Goal: Information Seeking & Learning: Learn about a topic

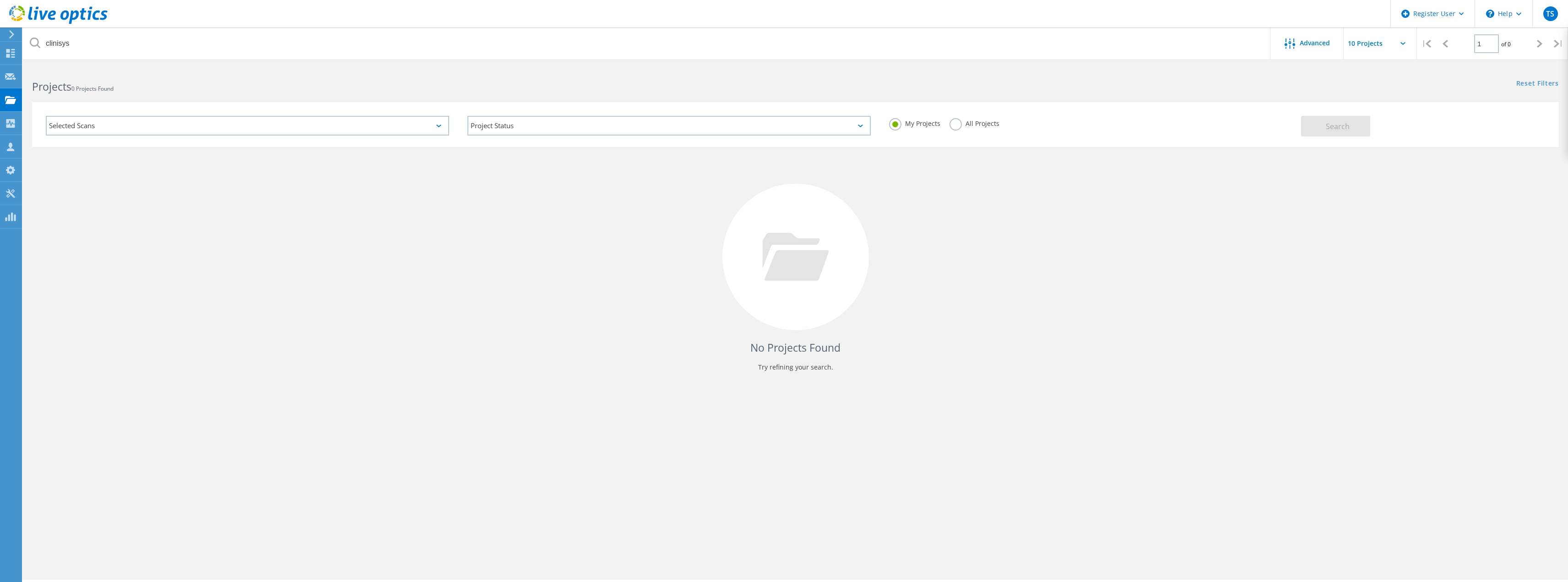
click at [47, 12] on use at bounding box center [58, 15] width 99 height 19
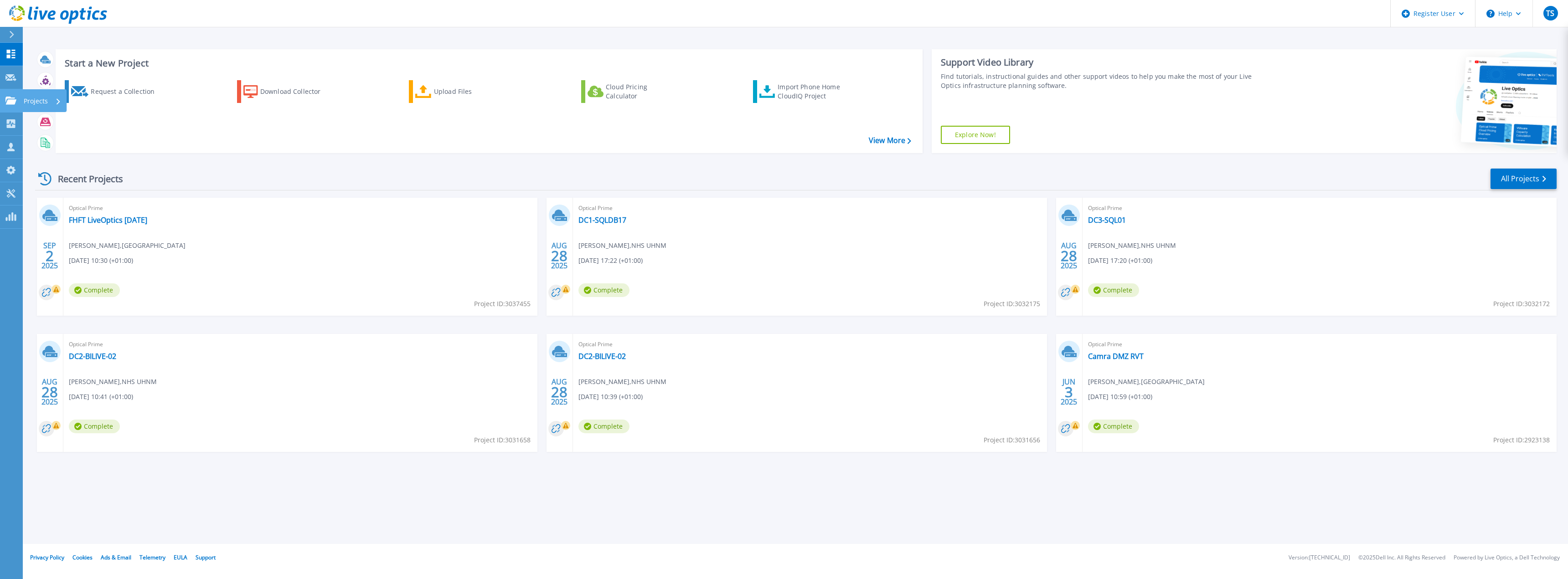
click at [6, 103] on icon at bounding box center [11, 101] width 11 height 8
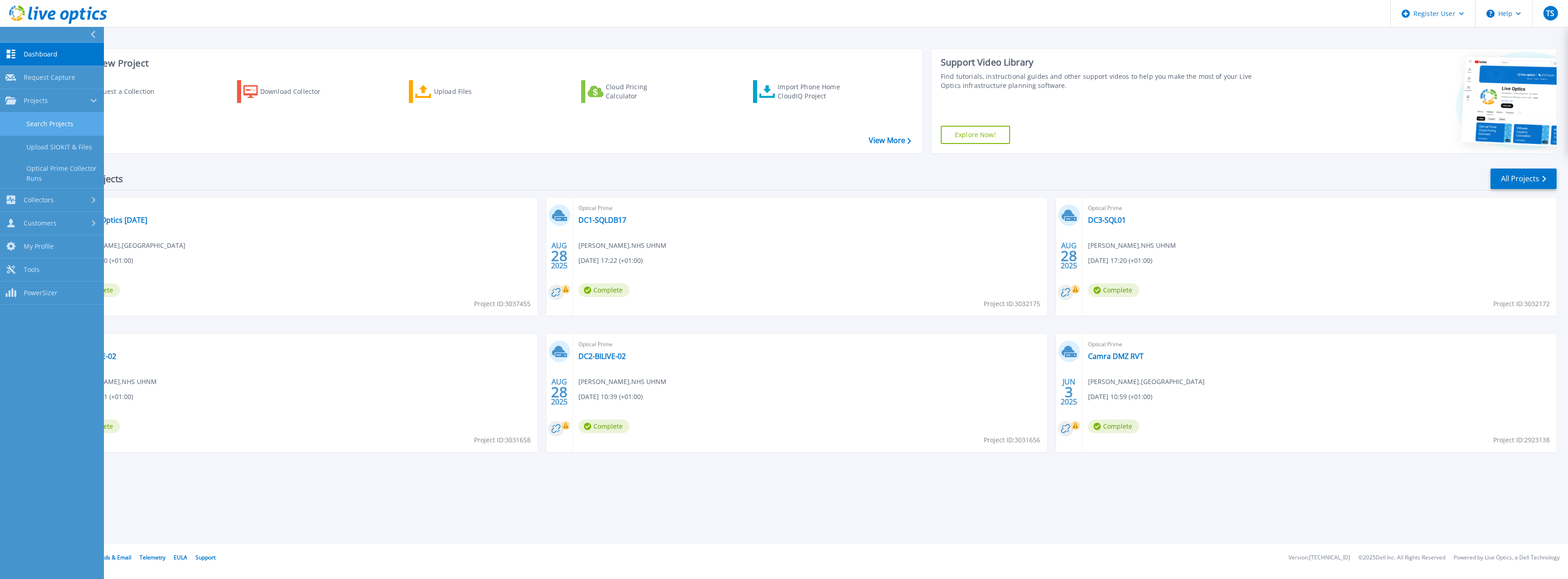
click at [49, 126] on link "Search Projects" at bounding box center [52, 124] width 104 height 23
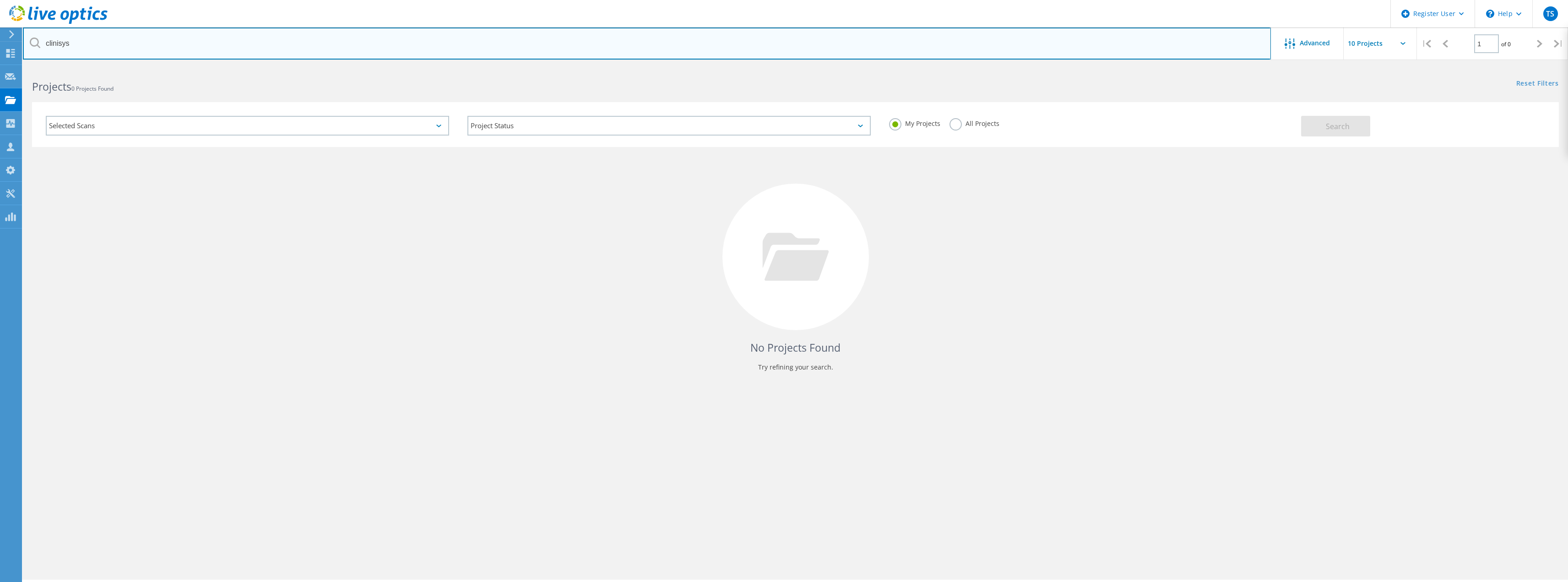
click at [147, 36] on input "clinisys" at bounding box center [647, 44] width 1248 height 32
drag, startPoint x: 205, startPoint y: 41, endPoint x: 39, endPoint y: 47, distance: 166.1
click at [39, 47] on div "clinisys" at bounding box center [646, 44] width 1247 height 32
type input "uhnm"
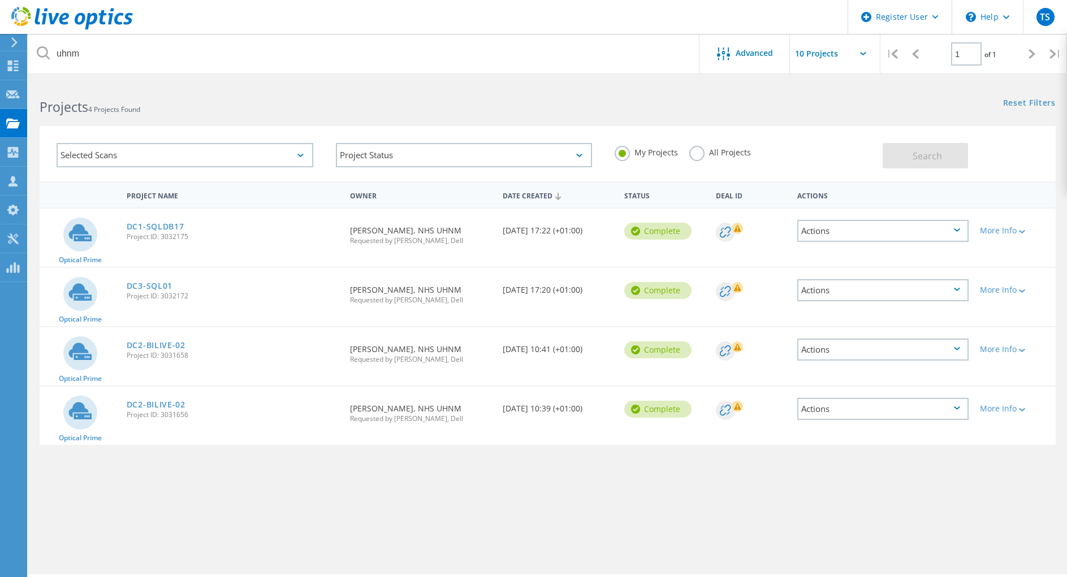
drag, startPoint x: 222, startPoint y: 414, endPoint x: 81, endPoint y: 337, distance: 161.0
click at [81, 337] on div "Optical Prime DC1-SQLDB17 Project ID: 3032175 Requested By Rod Marshall, NHS UH…" at bounding box center [548, 327] width 1016 height 238
click at [217, 416] on span "Project ID: 3031656" at bounding box center [233, 415] width 212 height 7
click at [170, 344] on link "DC2-BILIVE-02" at bounding box center [156, 346] width 59 height 8
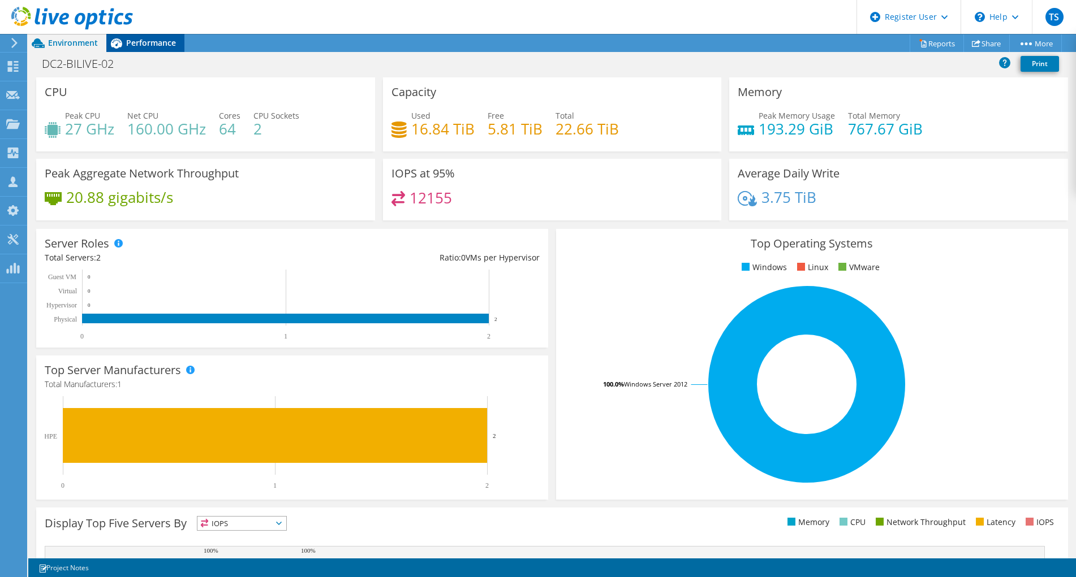
click at [146, 42] on span "Performance" at bounding box center [151, 42] width 50 height 11
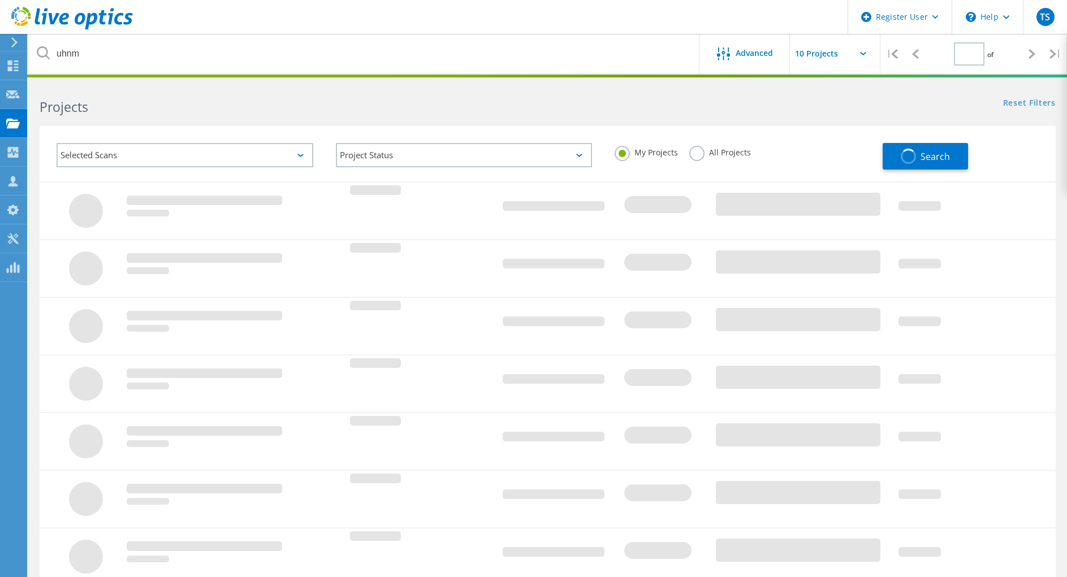
type input "1"
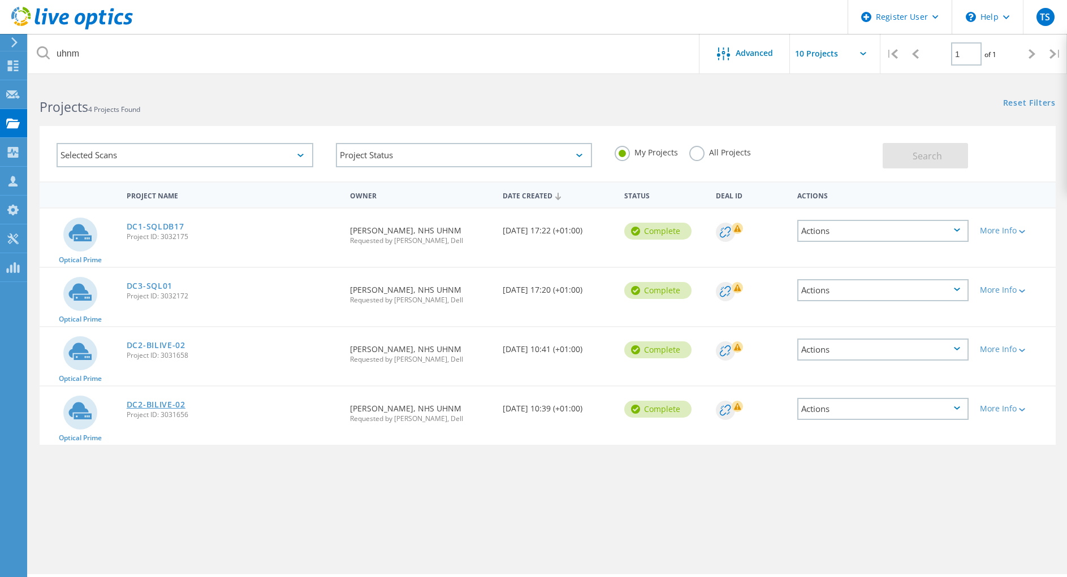
click at [174, 406] on link "DC2-BILIVE-02" at bounding box center [156, 405] width 59 height 8
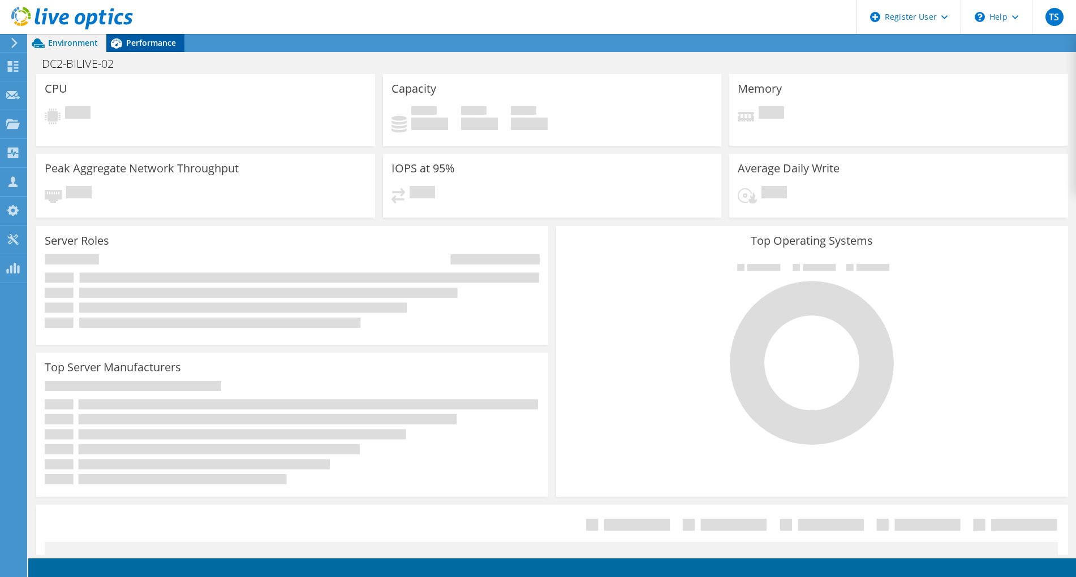
click at [139, 44] on span "Performance" at bounding box center [151, 42] width 50 height 11
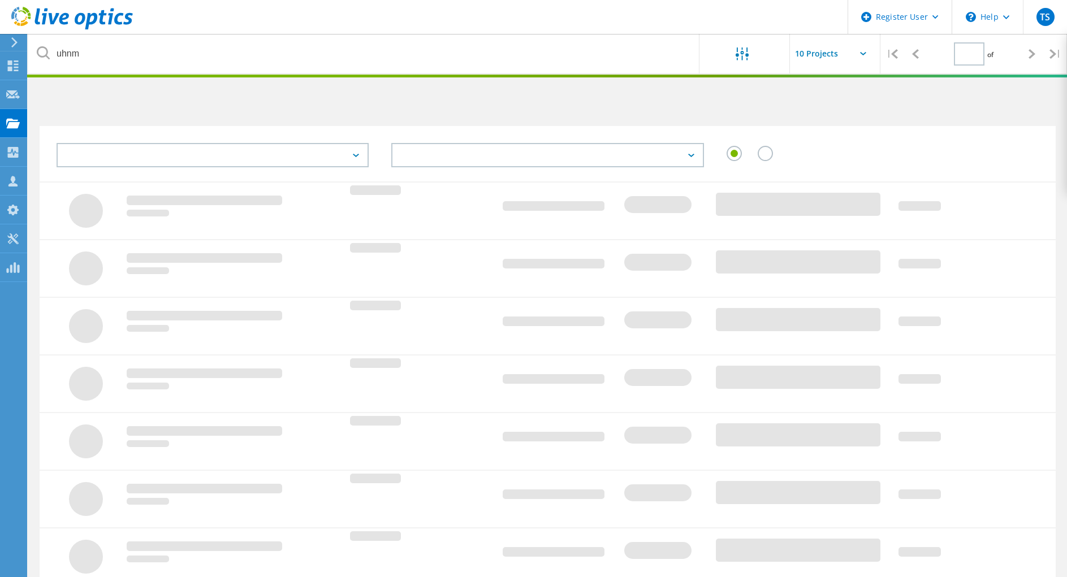
type input "1"
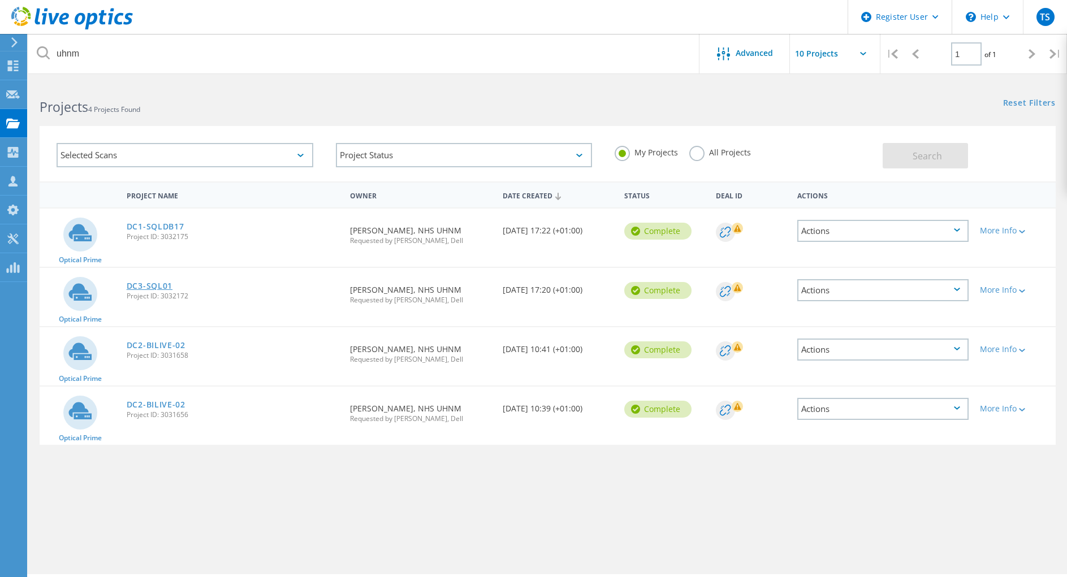
click at [163, 288] on link "DC3-SQL01" at bounding box center [150, 286] width 46 height 8
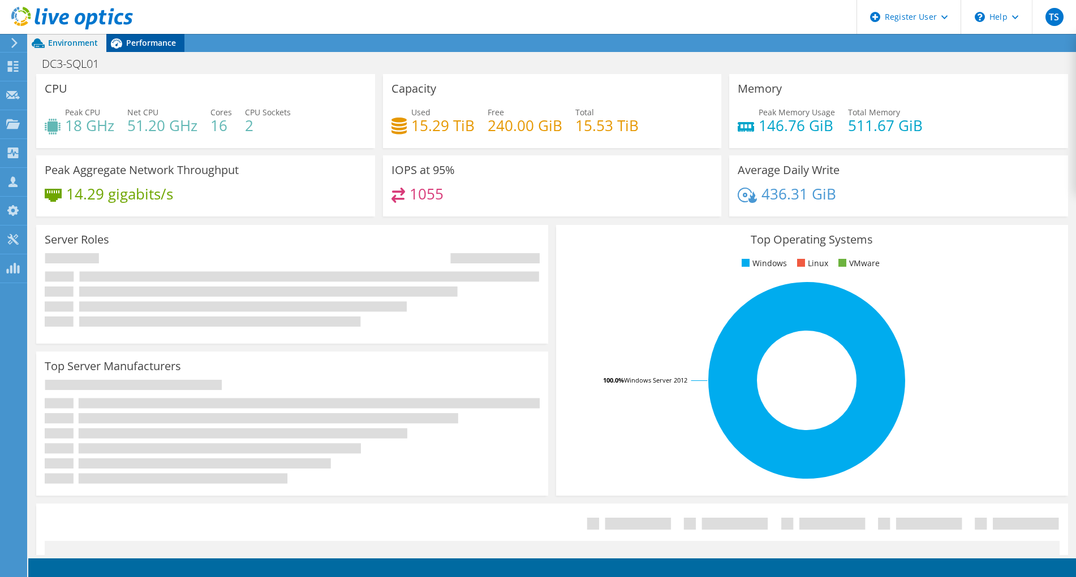
click at [152, 41] on span "Performance" at bounding box center [151, 42] width 50 height 11
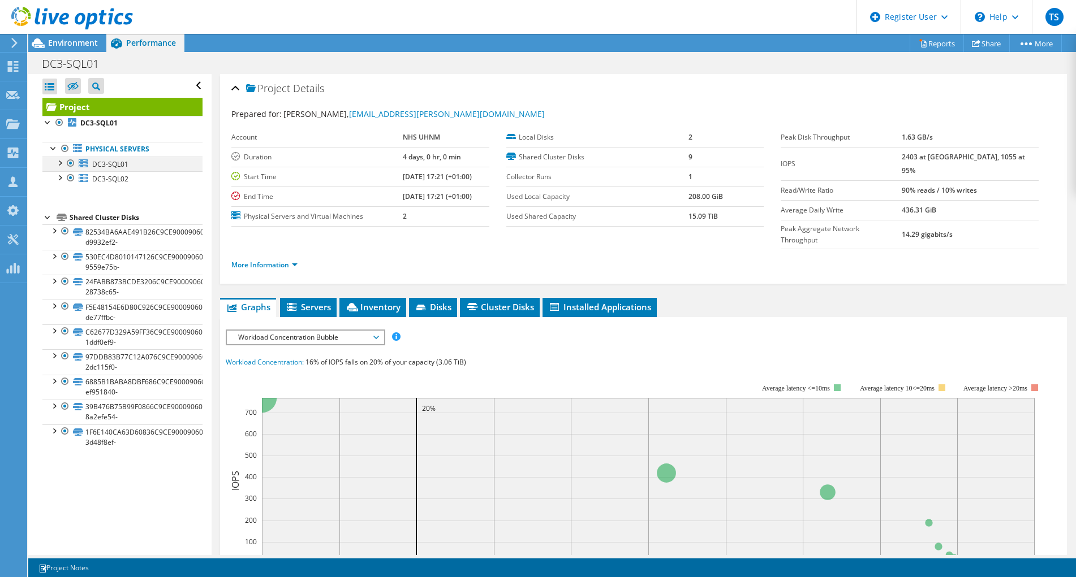
click at [59, 161] on div at bounding box center [59, 162] width 11 height 11
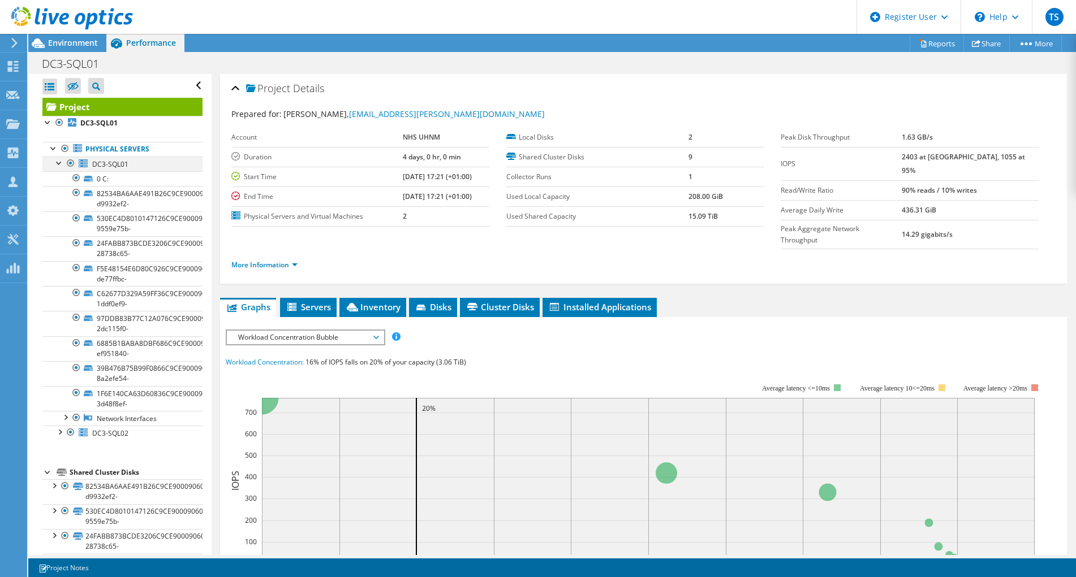
click at [59, 161] on div at bounding box center [59, 162] width 11 height 11
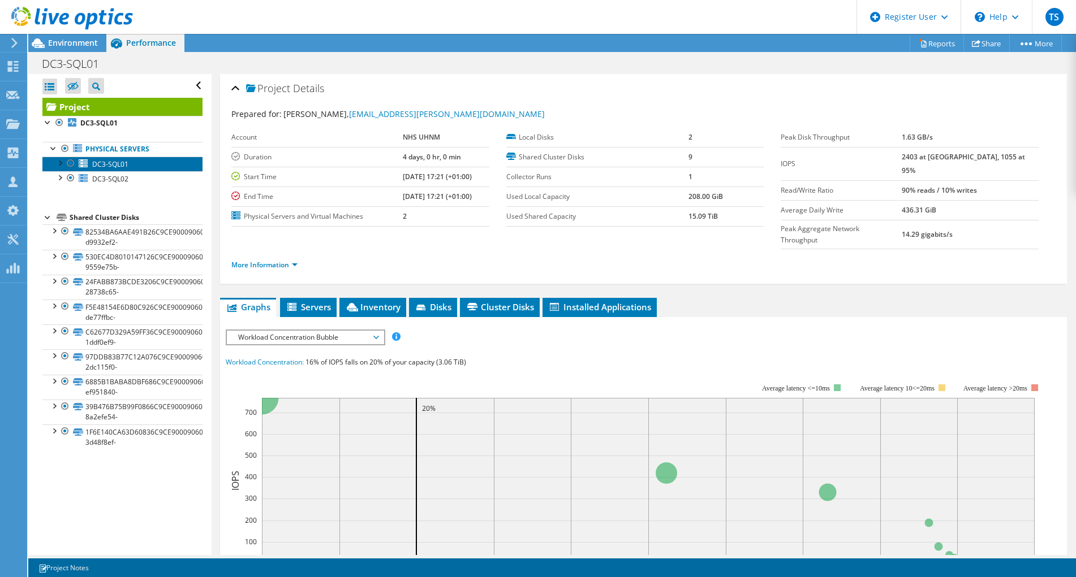
click at [108, 165] on span "DC3-SQL01" at bounding box center [110, 164] width 36 height 10
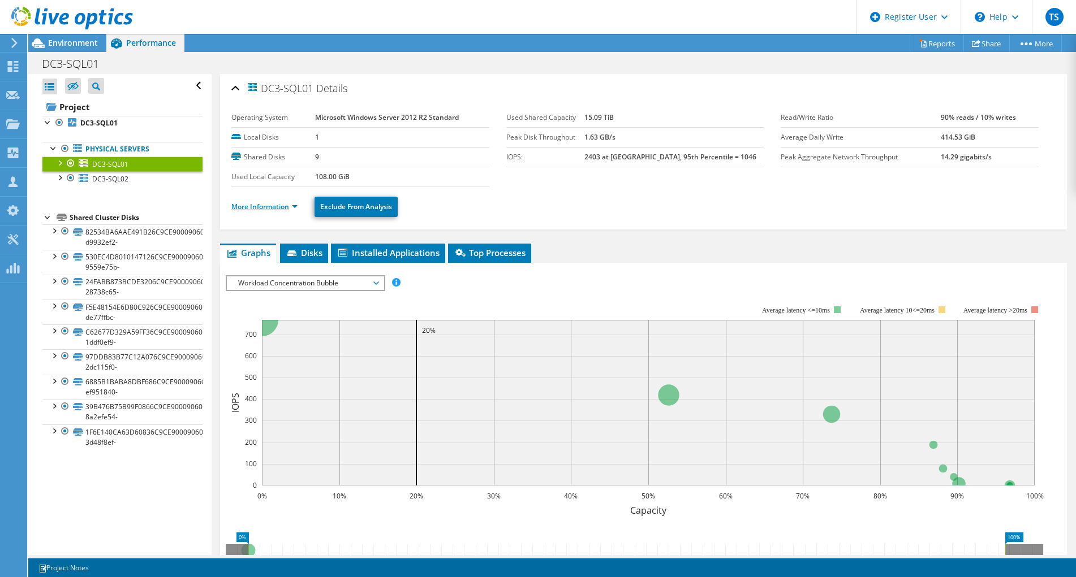
click at [261, 210] on link "More Information" at bounding box center [264, 207] width 66 height 10
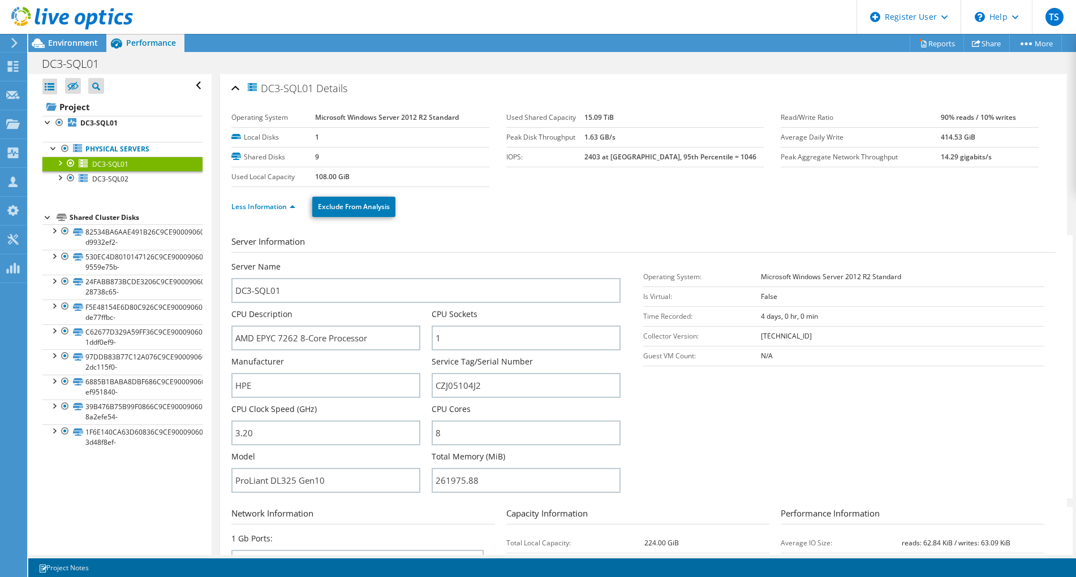
drag, startPoint x: 519, startPoint y: 216, endPoint x: 515, endPoint y: 221, distance: 6.4
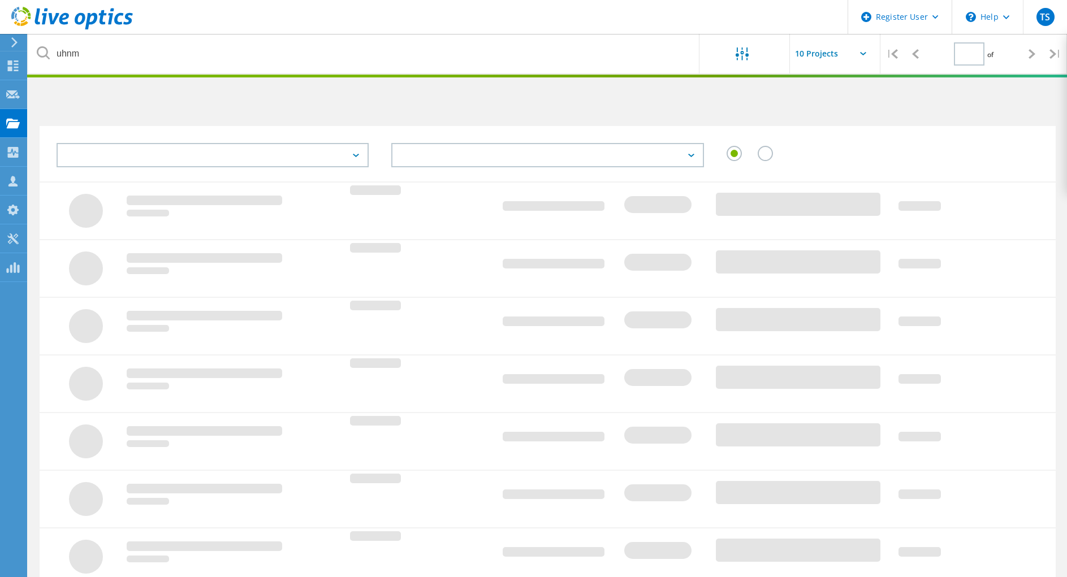
type input "1"
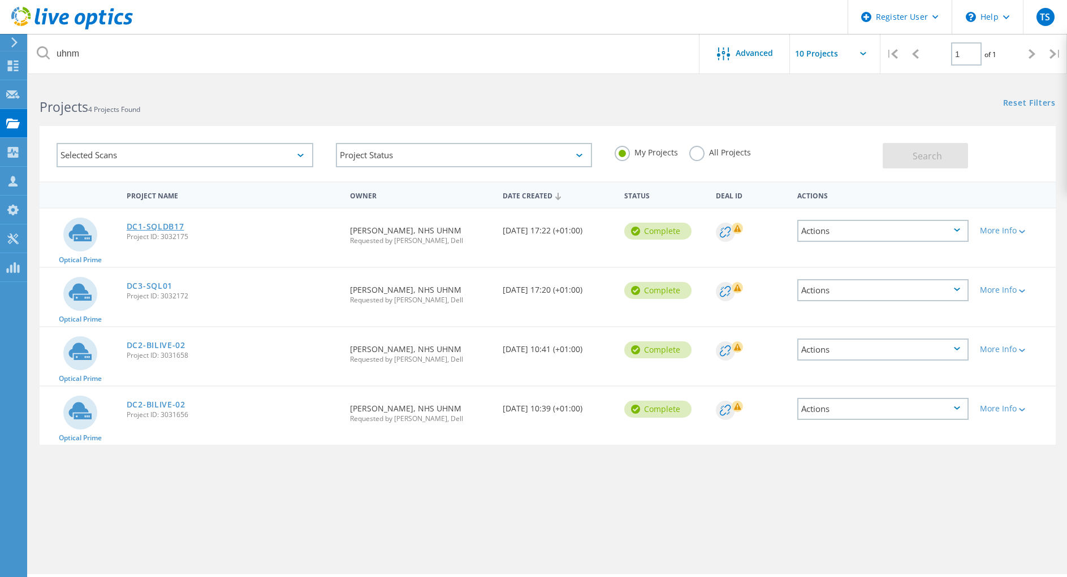
click at [174, 227] on link "DC1-SQLDB17" at bounding box center [156, 227] width 58 height 8
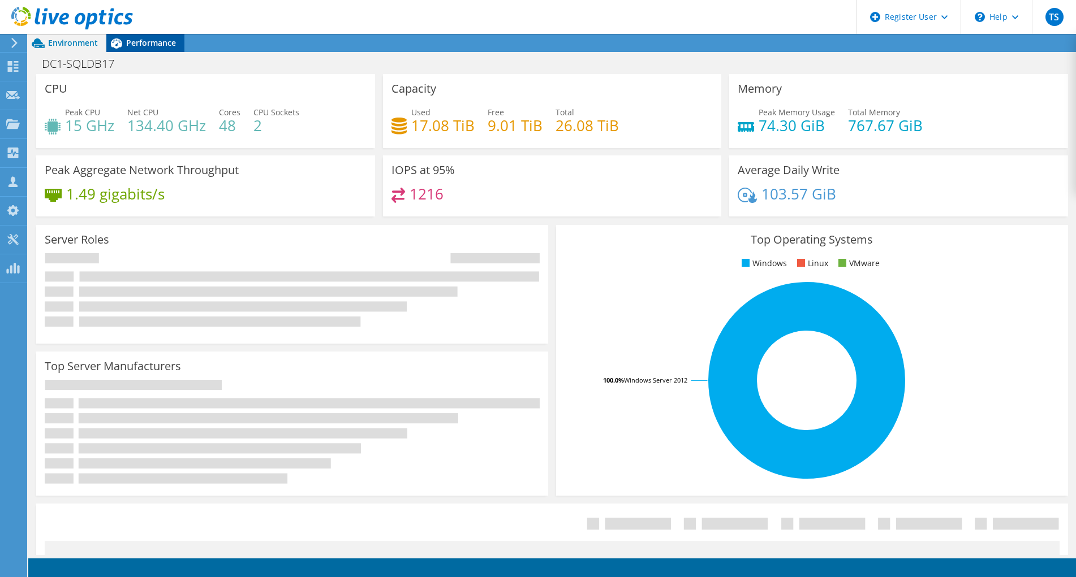
click at [163, 46] on span "Performance" at bounding box center [151, 42] width 50 height 11
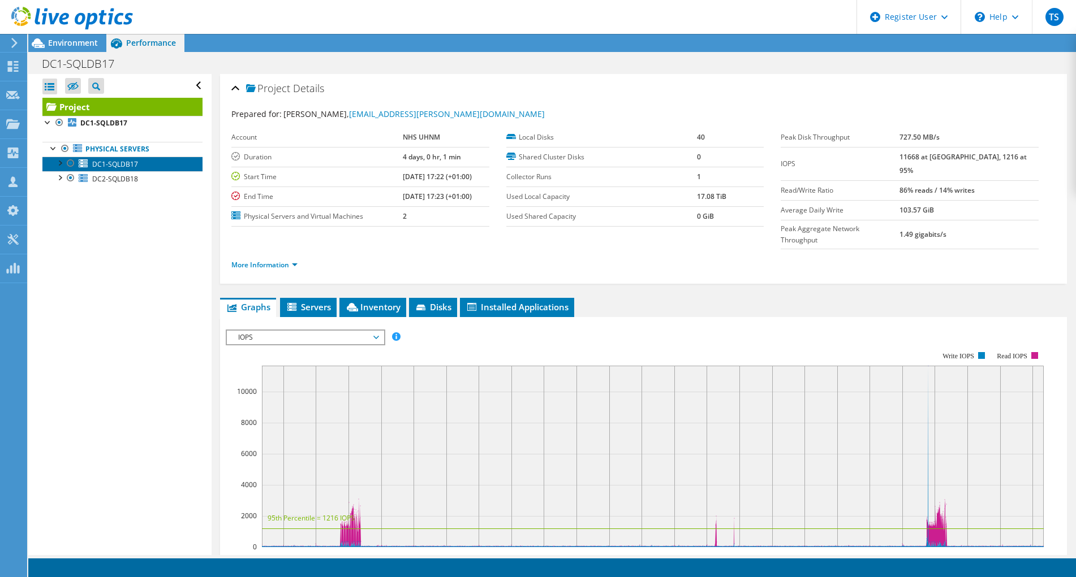
click at [98, 162] on span "DC1-SQLDB17" at bounding box center [115, 164] width 46 height 10
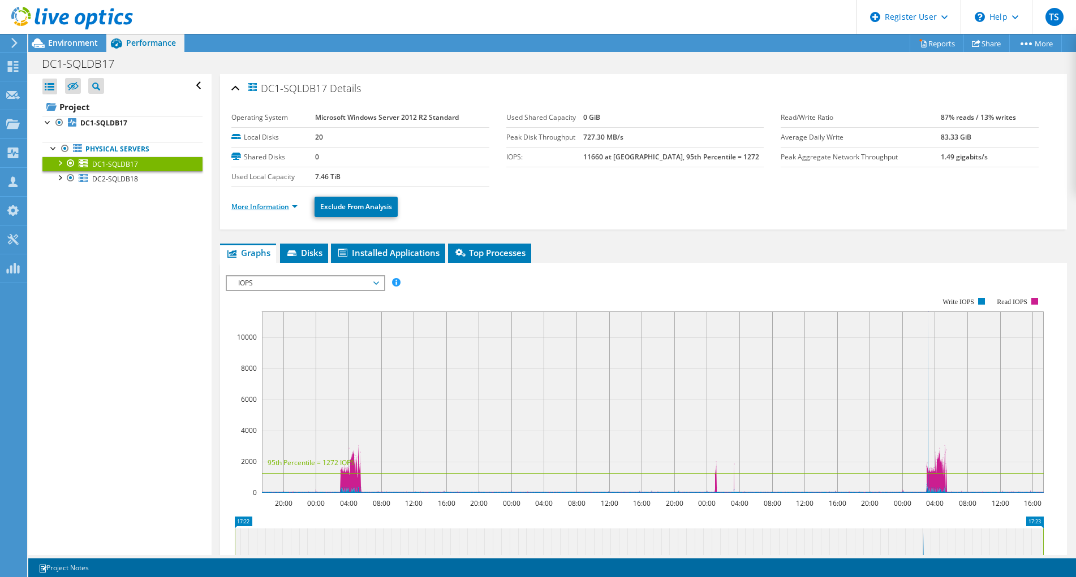
click at [281, 203] on link "More Information" at bounding box center [264, 207] width 66 height 10
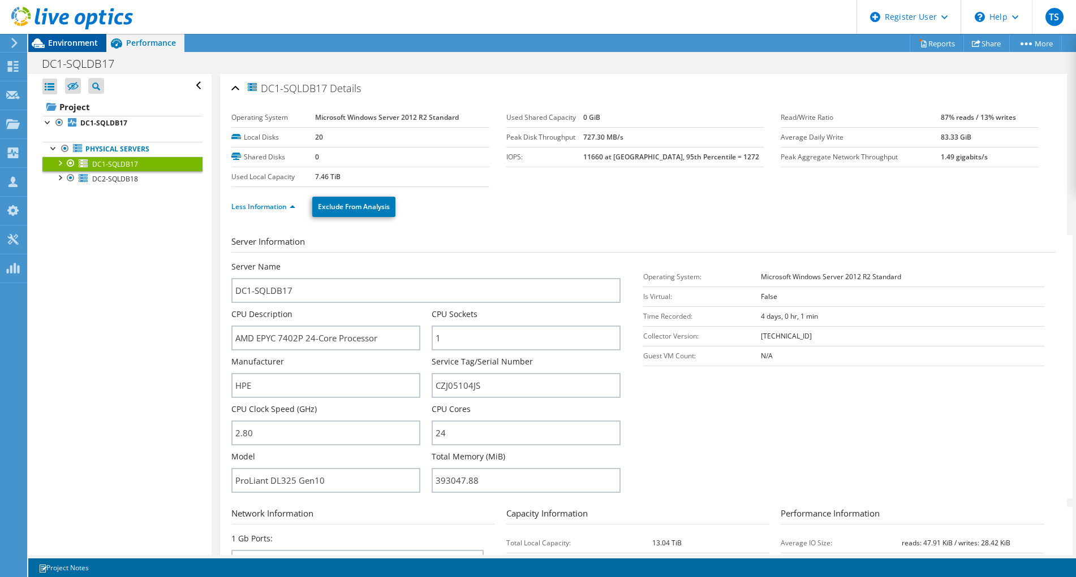
click at [88, 45] on span "Environment" at bounding box center [73, 42] width 50 height 11
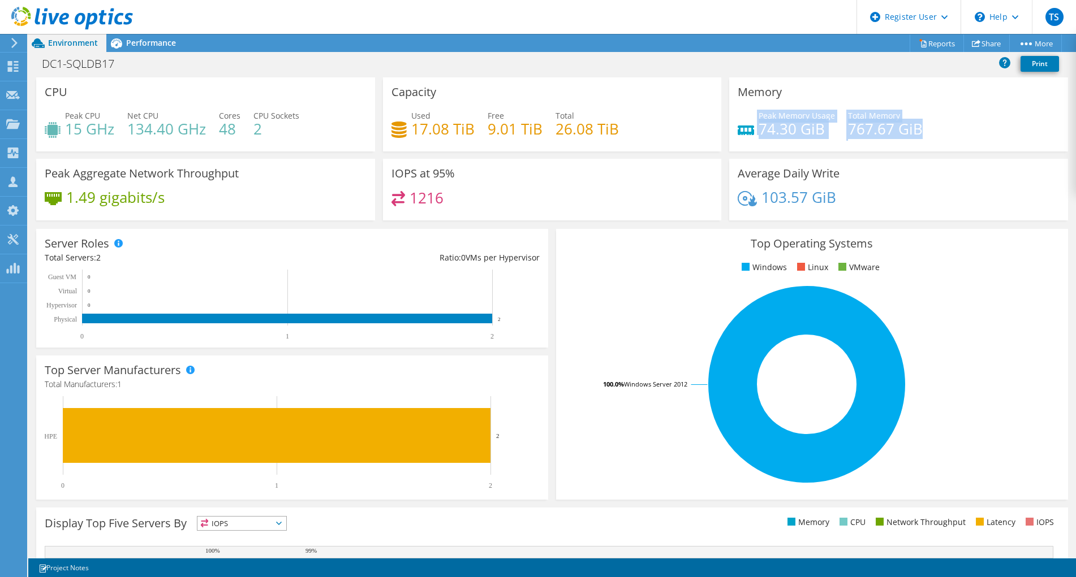
drag, startPoint x: 947, startPoint y: 131, endPoint x: 747, endPoint y: 128, distance: 199.7
click at [747, 128] on div "Peak Memory Usage 74.30 GiB Total Memory 767.67 GiB" at bounding box center [899, 128] width 322 height 37
click at [941, 143] on div "Peak Memory Usage 74.30 GiB Total Memory 767.67 GiB" at bounding box center [899, 128] width 322 height 37
drag, startPoint x: 289, startPoint y: 157, endPoint x: 295, endPoint y: 156, distance: 6.4
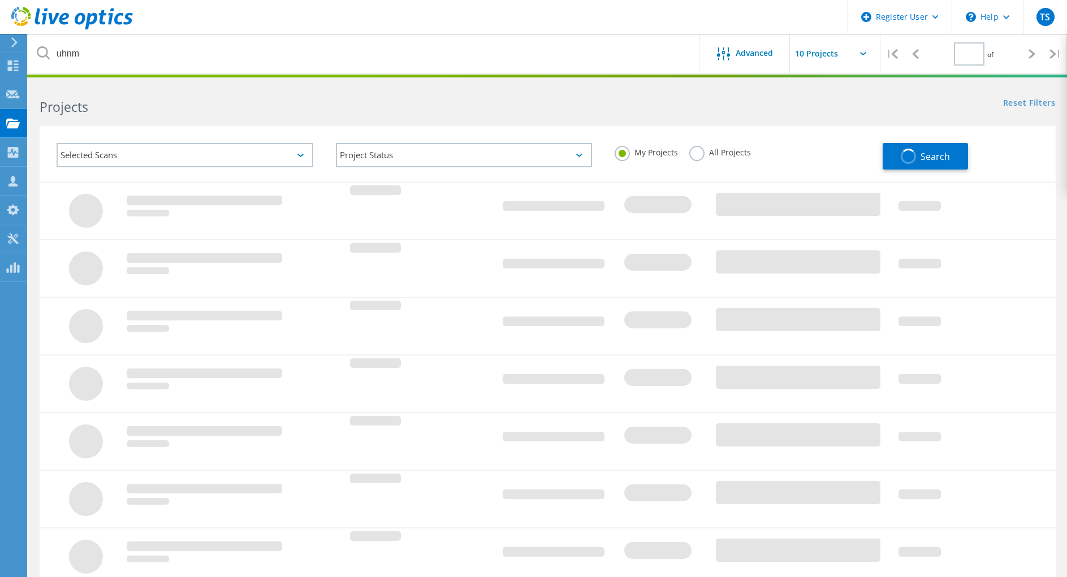
type input "1"
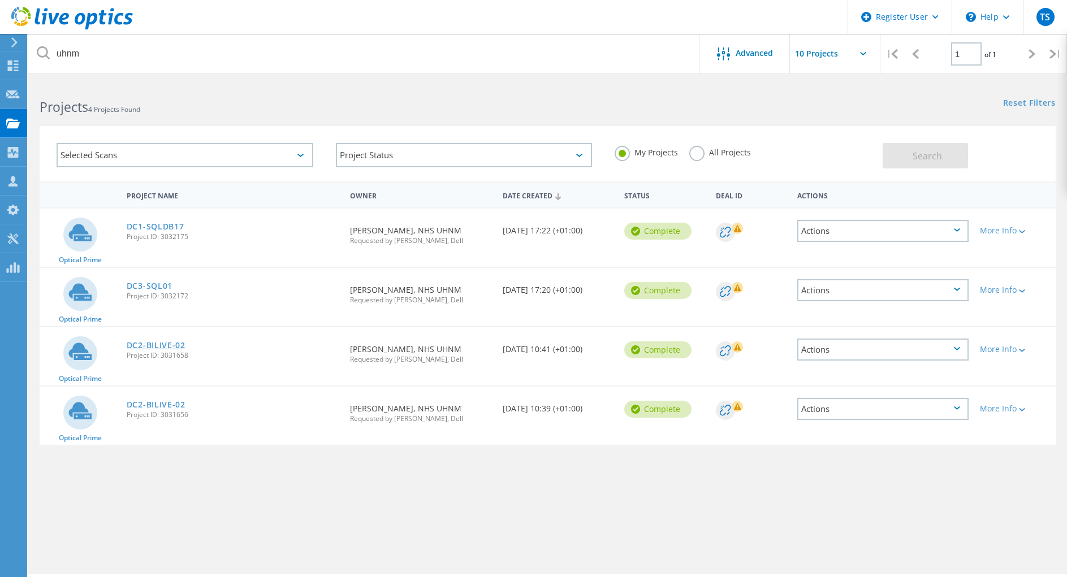
click at [179, 346] on link "DC2-BILIVE-02" at bounding box center [156, 346] width 59 height 8
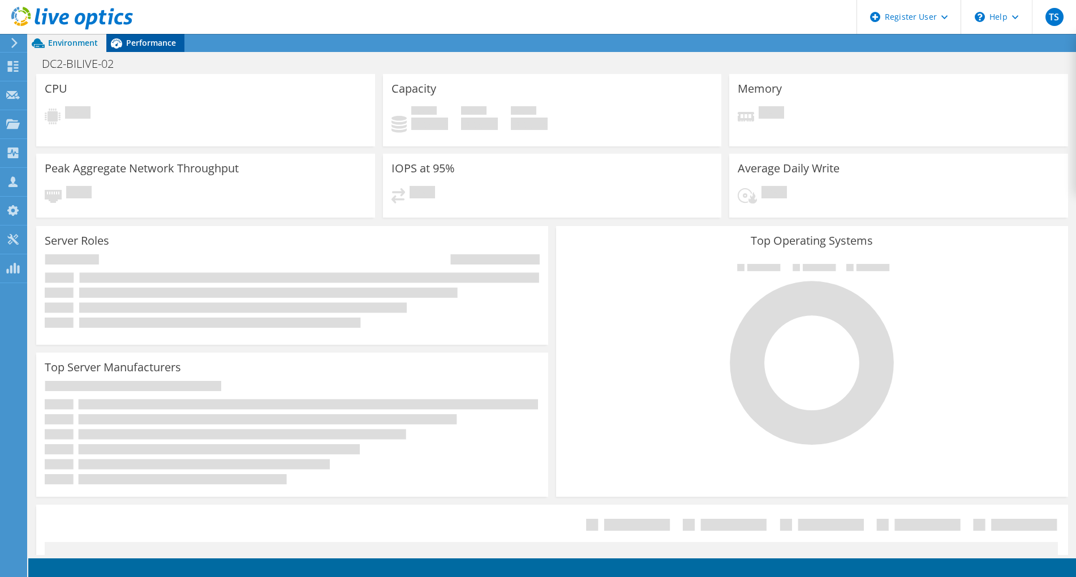
click at [144, 42] on span "Performance" at bounding box center [151, 42] width 50 height 11
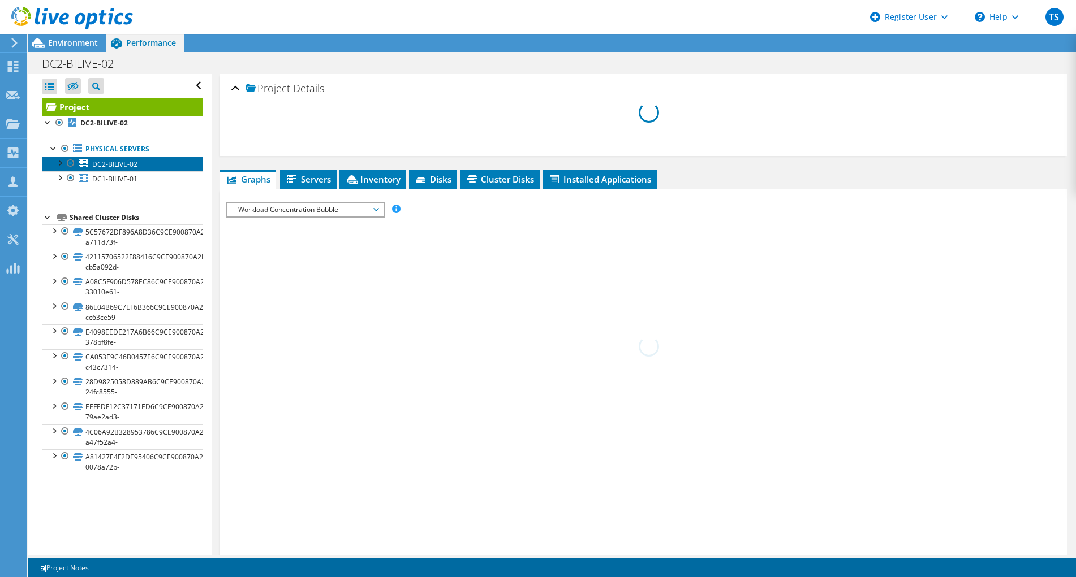
click at [108, 163] on span "DC2-BILIVE-02" at bounding box center [114, 164] width 45 height 10
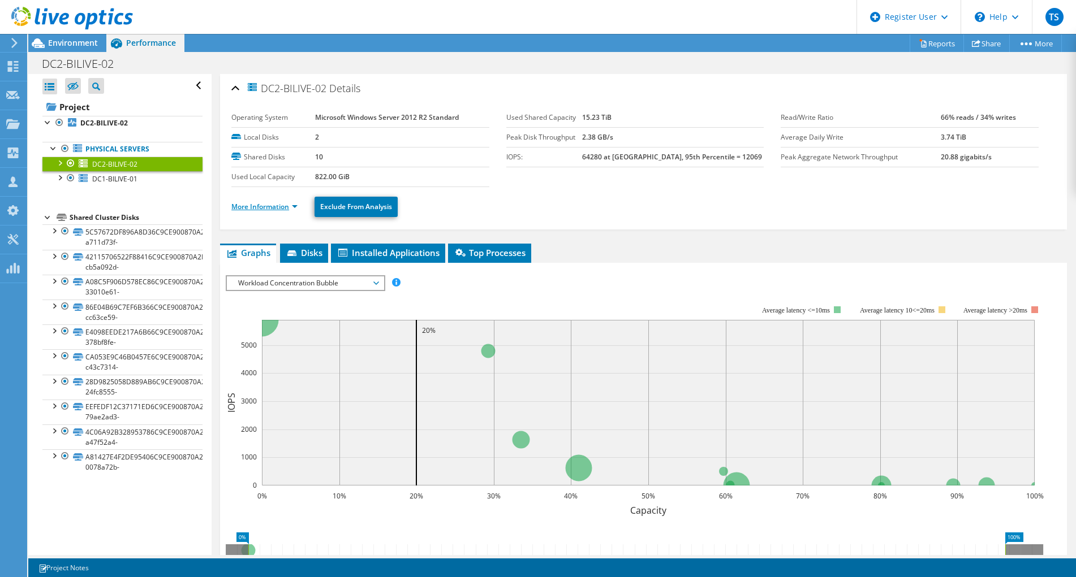
click at [262, 209] on link "More Information" at bounding box center [264, 207] width 66 height 10
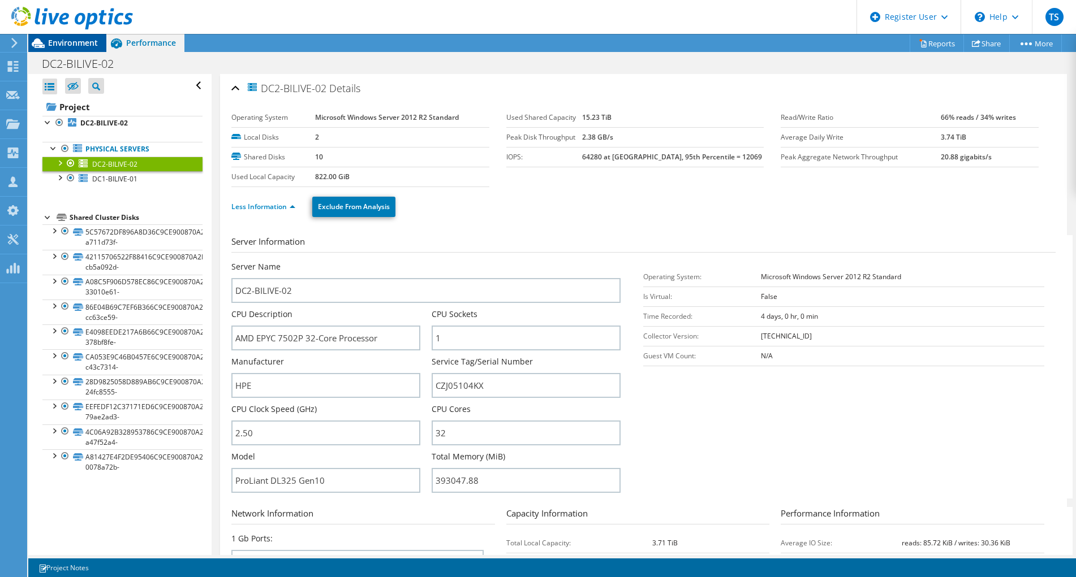
click at [66, 40] on span "Environment" at bounding box center [73, 42] width 50 height 11
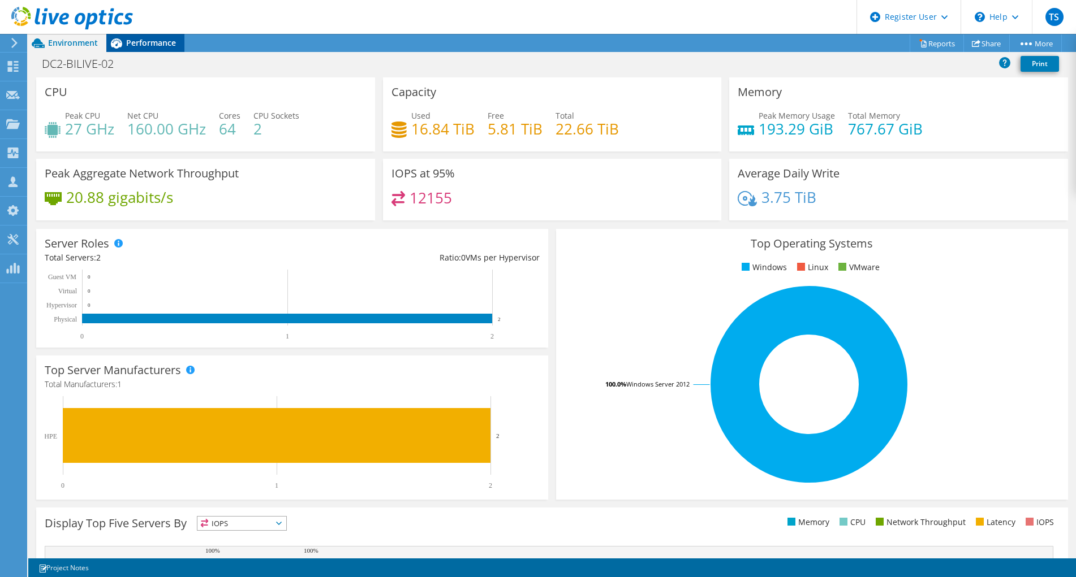
click at [148, 46] on span "Performance" at bounding box center [151, 42] width 50 height 11
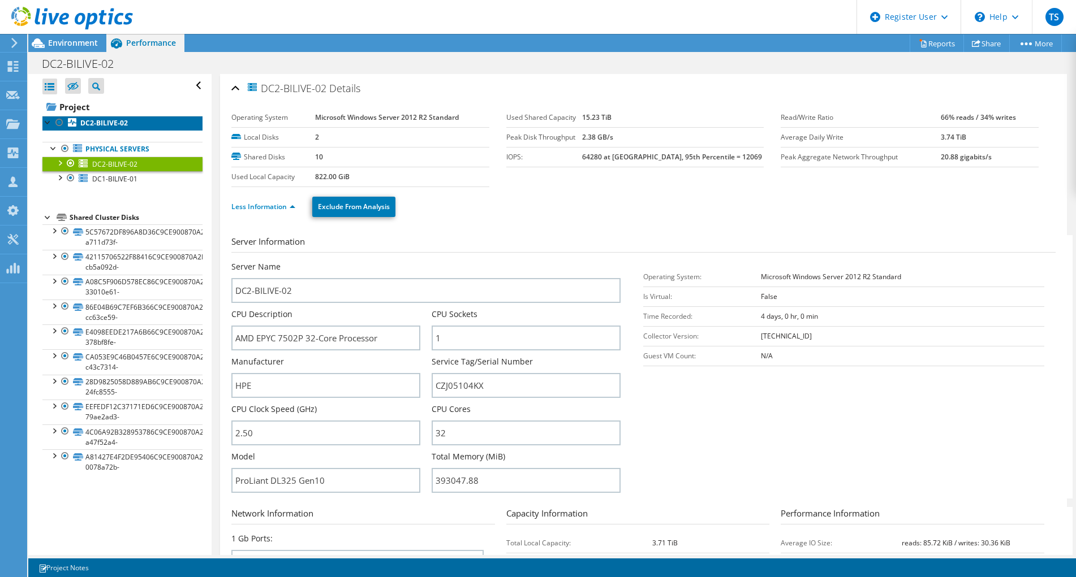
click at [120, 120] on b "DC2-BILIVE-02" at bounding box center [104, 123] width 48 height 10
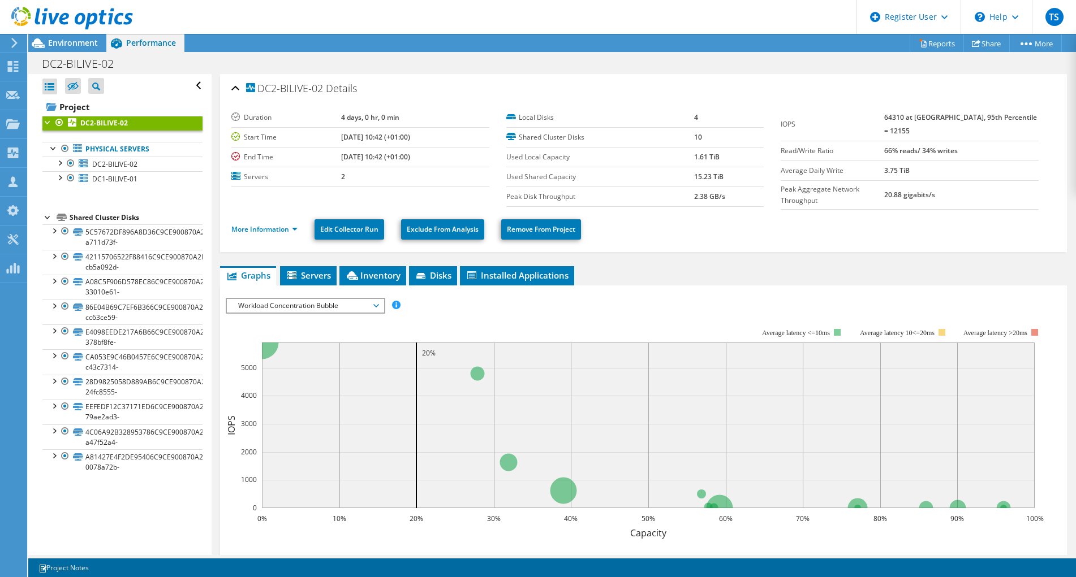
click at [343, 299] on span "Workload Concentration Bubble" at bounding box center [304, 306] width 145 height 14
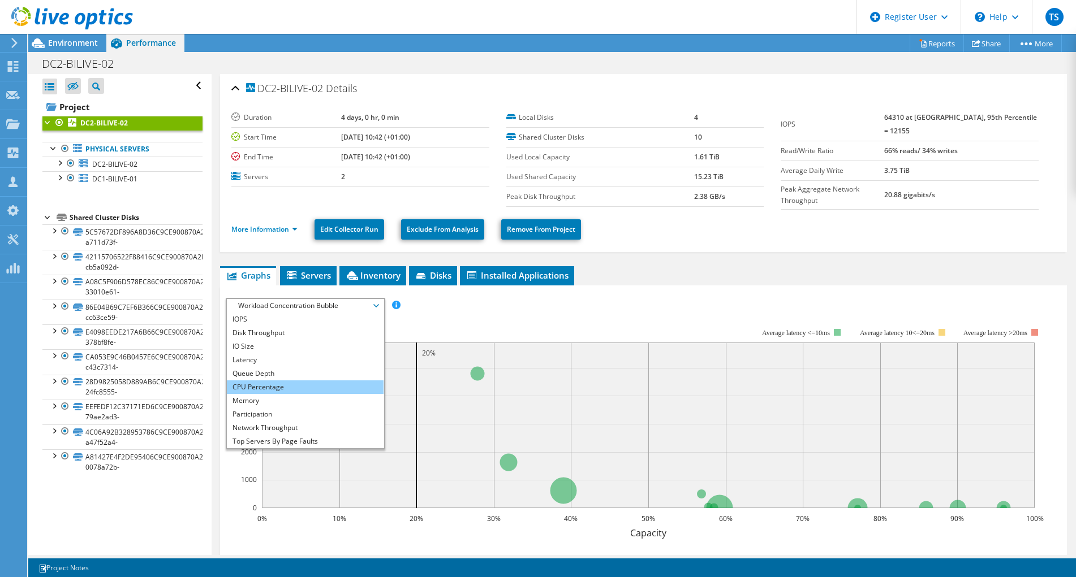
click at [282, 382] on li "CPU Percentage" at bounding box center [305, 388] width 157 height 14
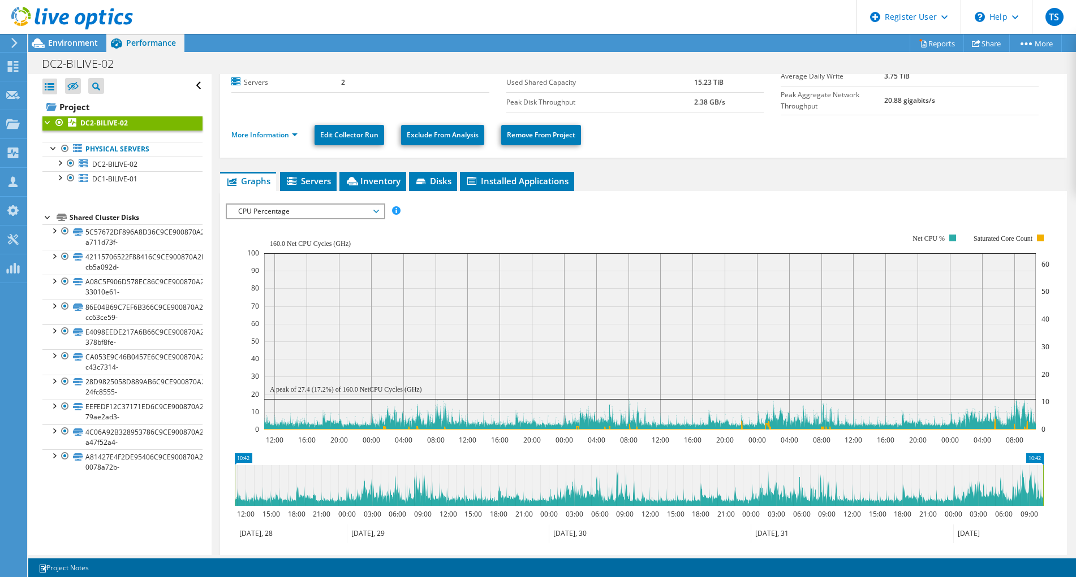
scroll to position [113, 0]
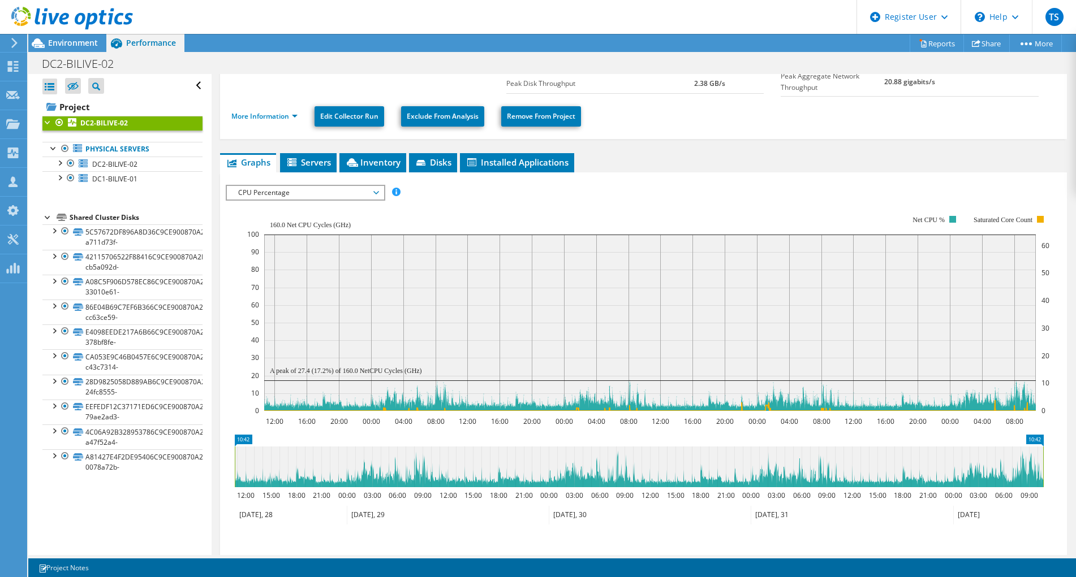
click at [280, 189] on span "CPU Percentage" at bounding box center [304, 193] width 145 height 14
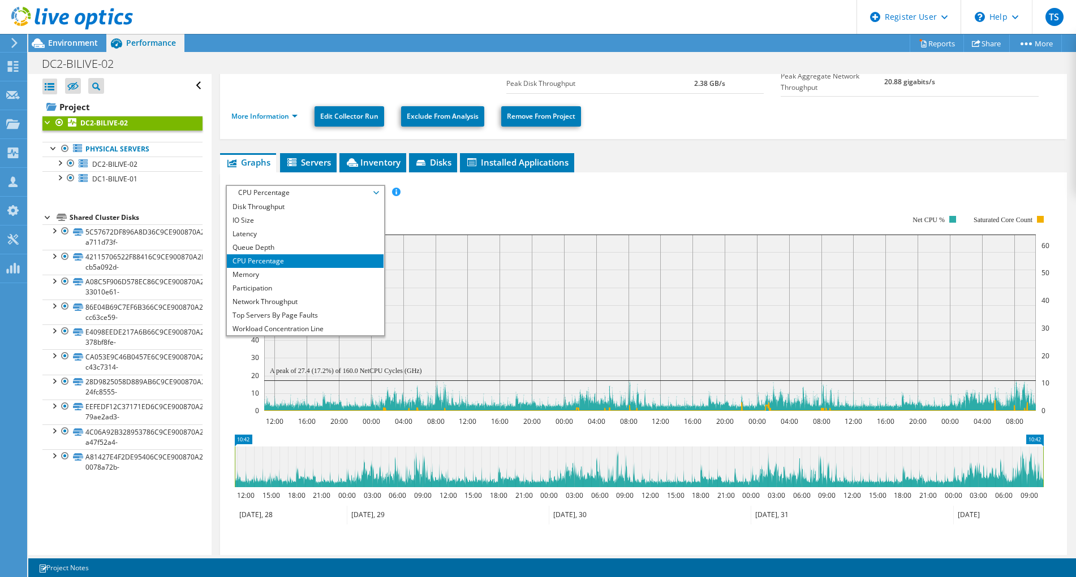
scroll to position [0, 0]
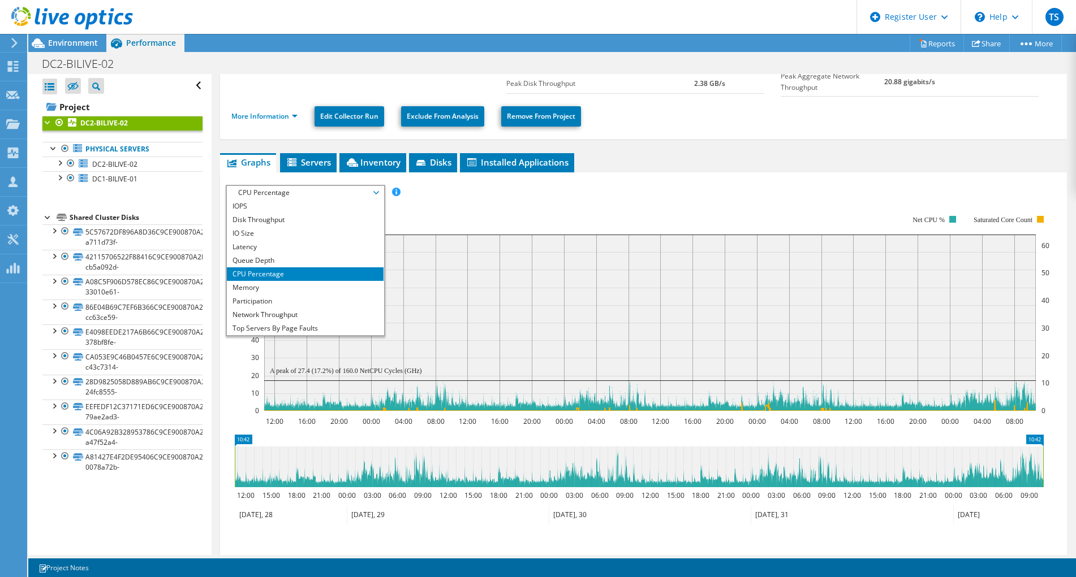
click at [547, 212] on rect at bounding box center [648, 313] width 802 height 226
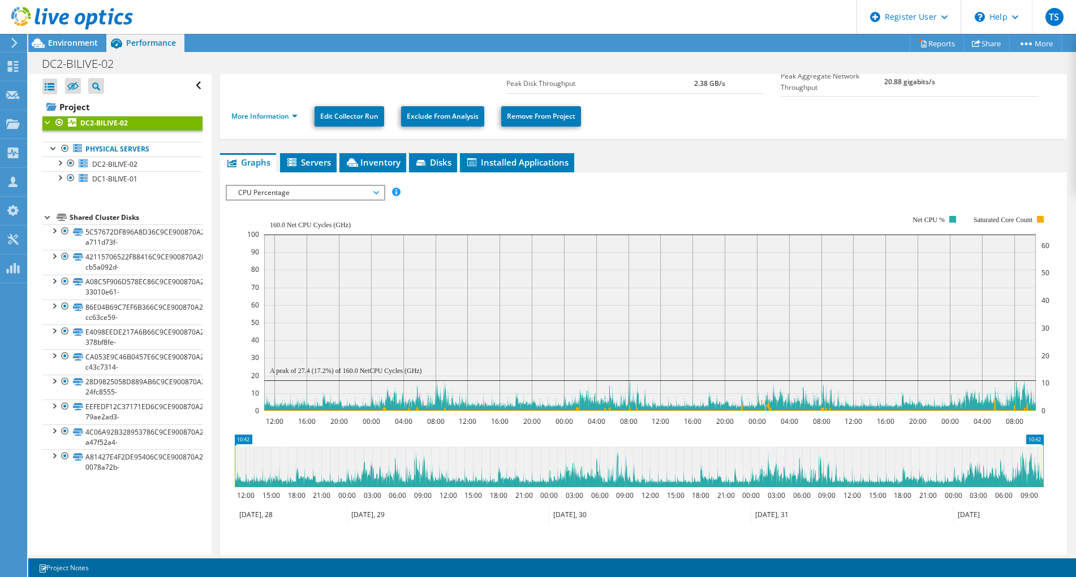
click at [1021, 467] on icon at bounding box center [639, 467] width 808 height 41
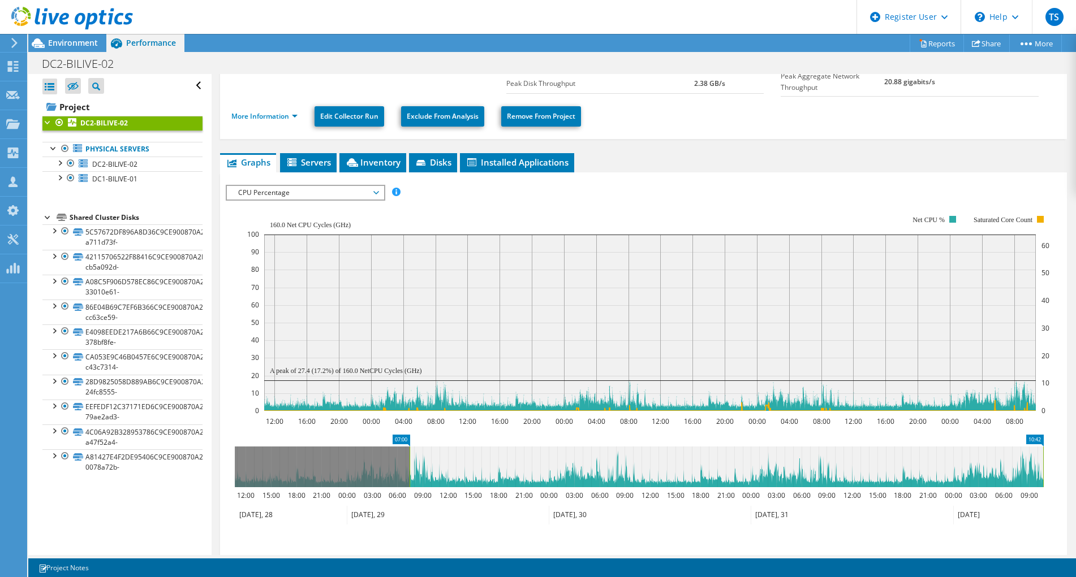
drag, startPoint x: 236, startPoint y: 462, endPoint x: 411, endPoint y: 476, distance: 175.3
click at [411, 476] on rect at bounding box center [409, 467] width 5 height 41
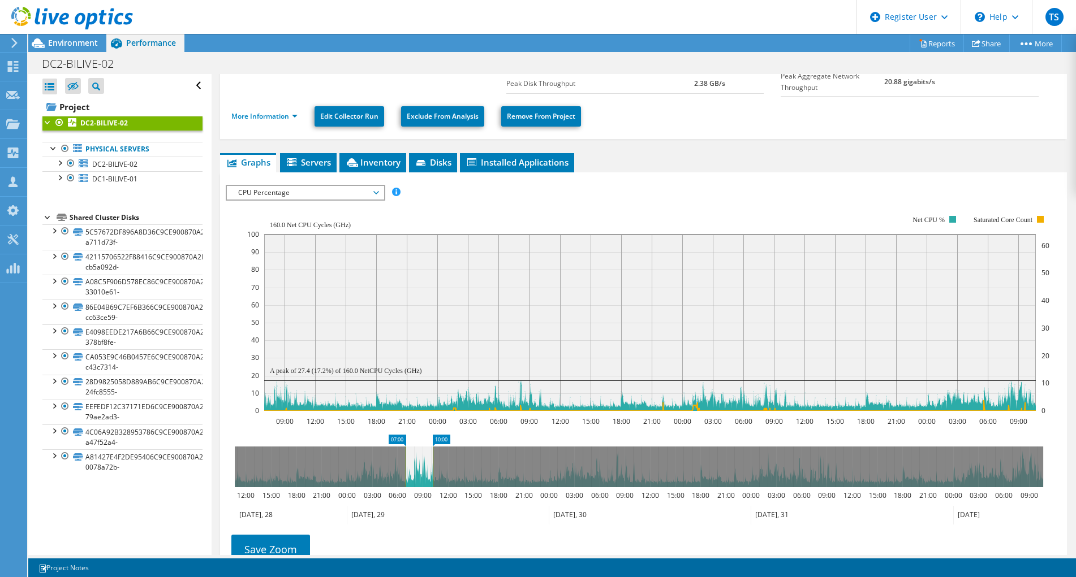
drag, startPoint x: 1044, startPoint y: 463, endPoint x: 434, endPoint y: 484, distance: 610.6
click at [434, 484] on rect at bounding box center [432, 467] width 5 height 41
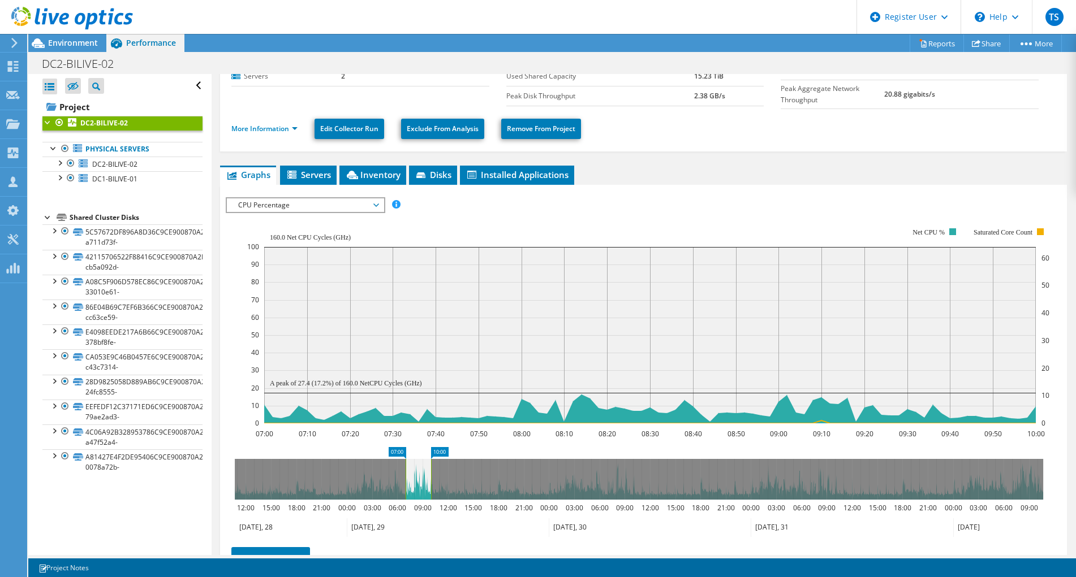
scroll to position [100, 0]
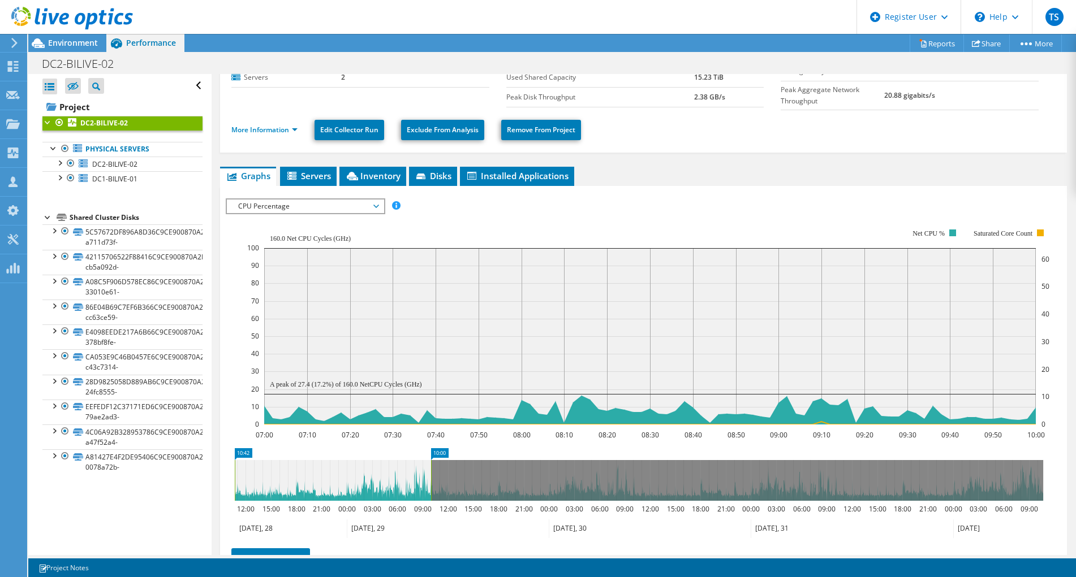
drag, startPoint x: 404, startPoint y: 474, endPoint x: 201, endPoint y: 479, distance: 203.7
click at [201, 479] on div "Open All Close All Hide Excluded Nodes Project Tree Filter" at bounding box center [551, 314] width 1047 height 481
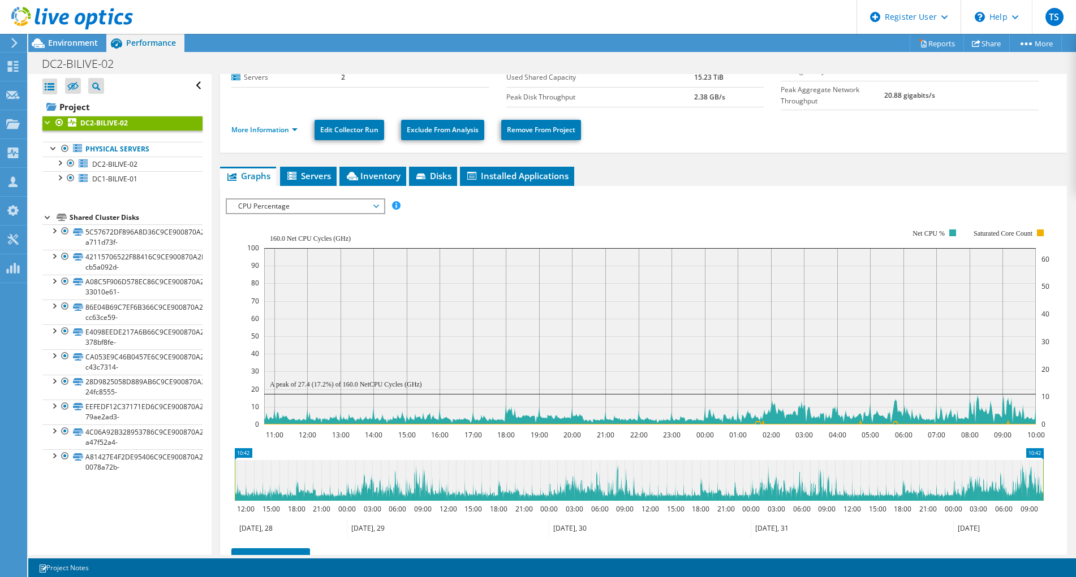
drag, startPoint x: 432, startPoint y: 478, endPoint x: 1046, endPoint y: 480, distance: 614.2
click at [1046, 480] on icon "10:42 10:42 12:00 15:00 18:00 21:00 00:00 03:00 06:00 09:00 12:00 15:00 18:00 2…" at bounding box center [639, 493] width 826 height 90
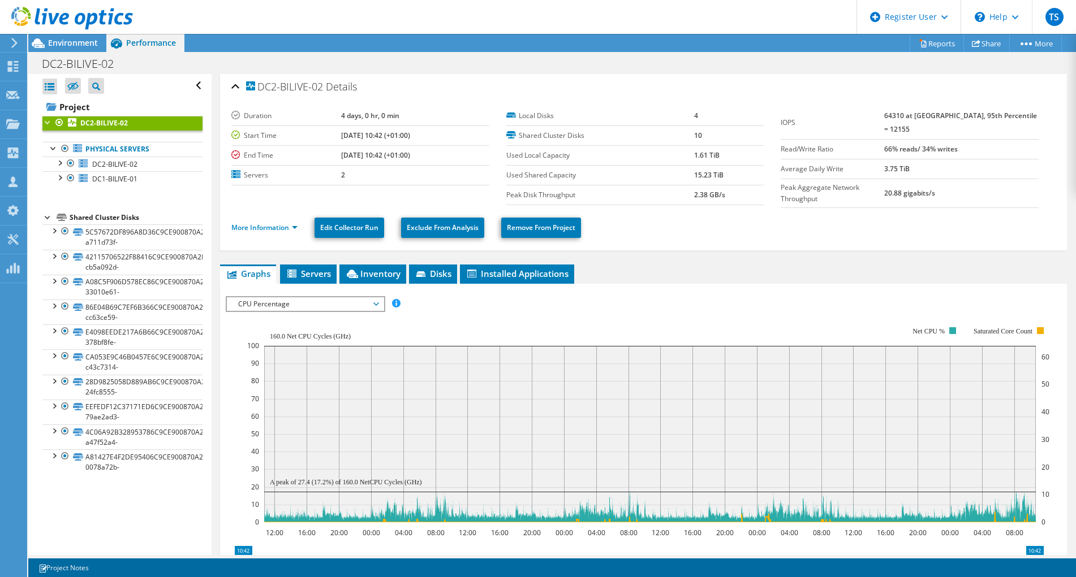
scroll to position [0, 0]
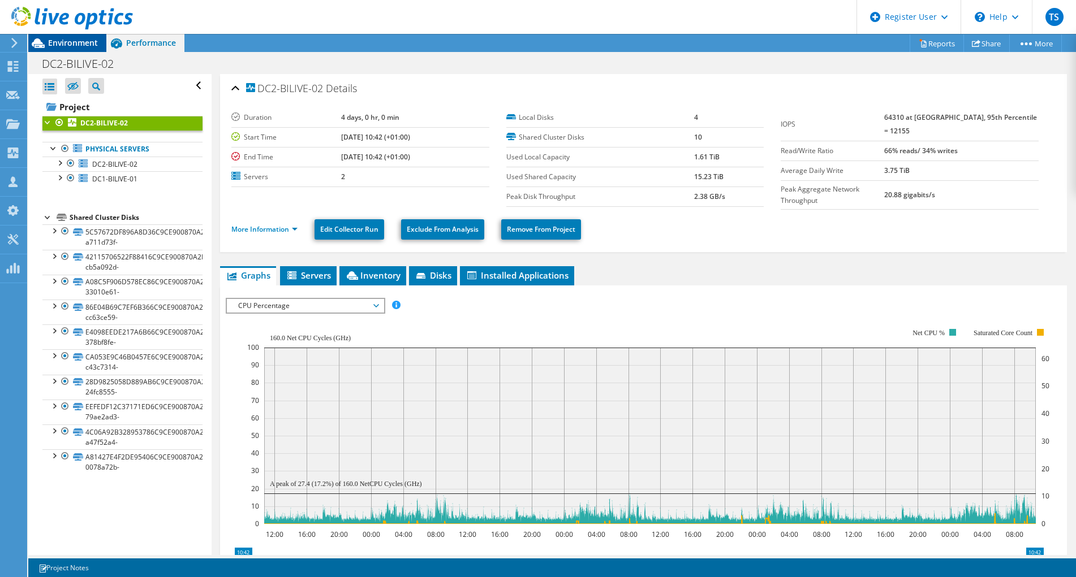
click at [71, 41] on span "Environment" at bounding box center [73, 42] width 50 height 11
